Goal: Find specific page/section: Find specific page/section

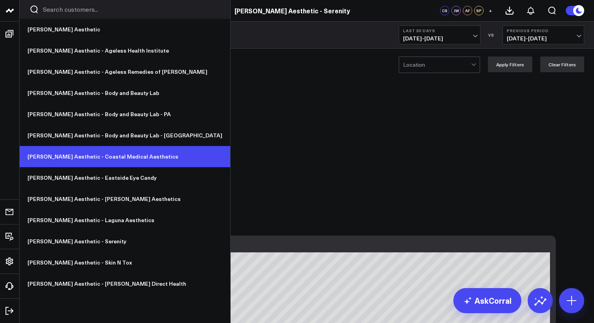
click at [93, 159] on link "[PERSON_NAME] Aesthetic - Coastal Medical Aesthetics" at bounding box center [125, 156] width 210 height 21
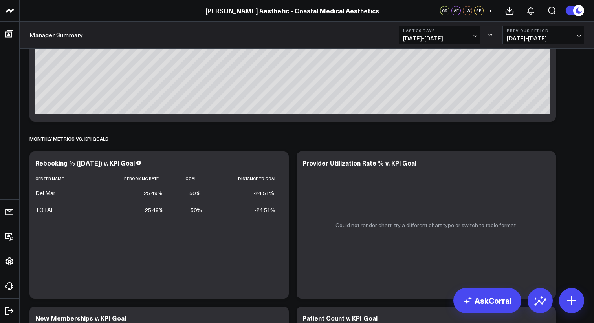
scroll to position [1899, 0]
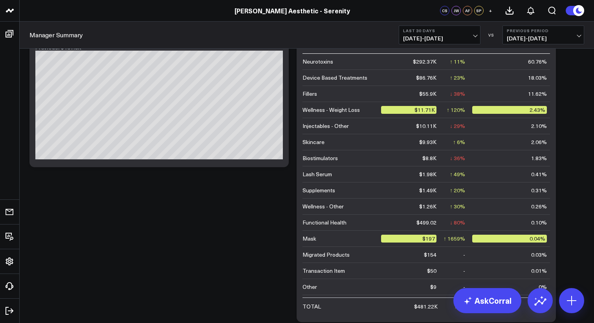
scroll to position [371, 0]
